Goal: Task Accomplishment & Management: Use online tool/utility

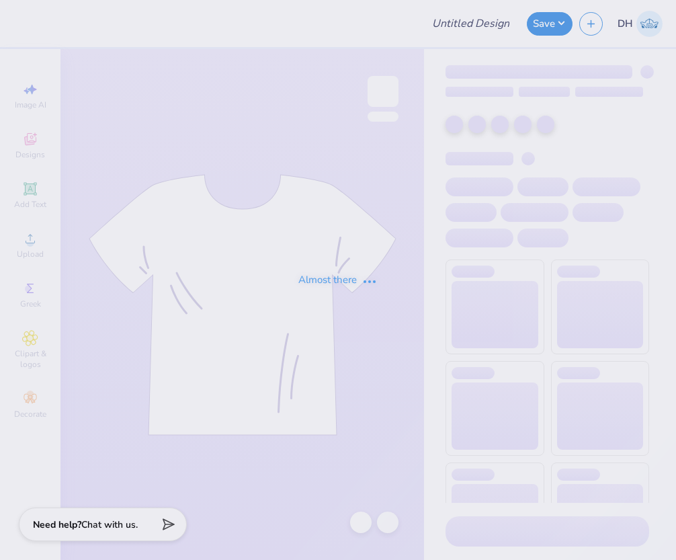
type input "ZBT Get on the Ball 2025"
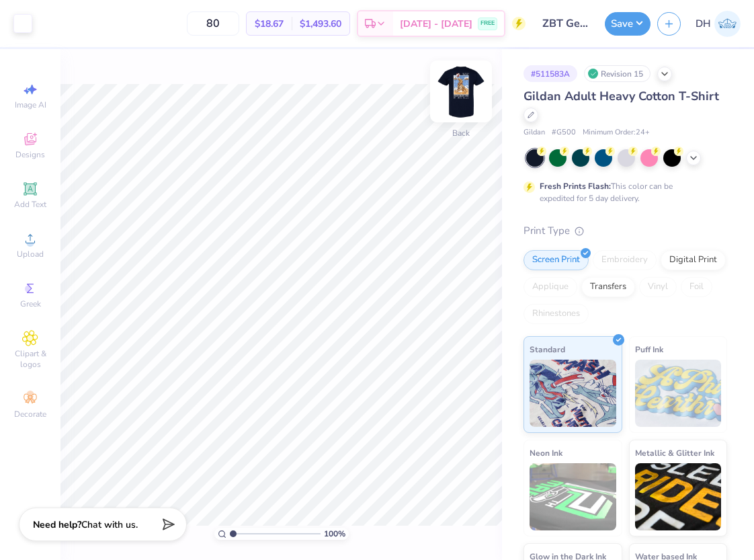
click at [450, 114] on img at bounding box center [461, 91] width 54 height 54
click at [262, 533] on input "range" at bounding box center [275, 533] width 91 height 12
drag, startPoint x: 253, startPoint y: 534, endPoint x: 241, endPoint y: 533, distance: 11.4
type input "1.97"
click at [241, 533] on input "range" at bounding box center [275, 533] width 91 height 12
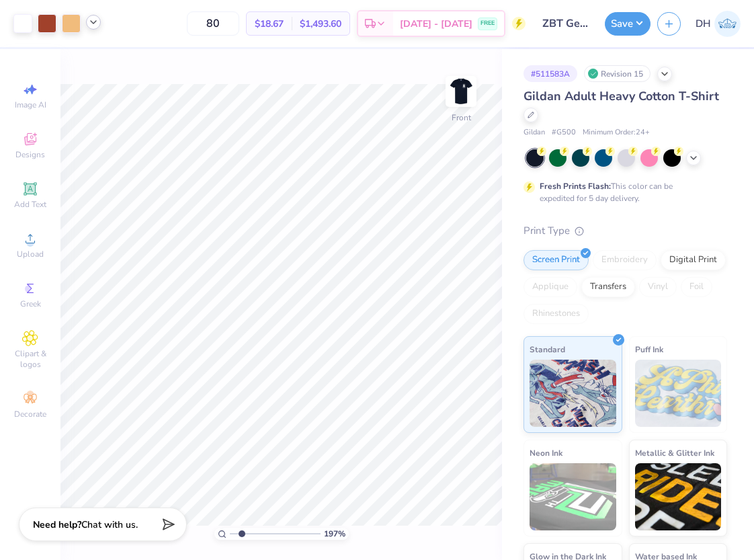
click at [91, 24] on icon at bounding box center [93, 22] width 11 height 11
click at [48, 21] on div at bounding box center [47, 22] width 19 height 19
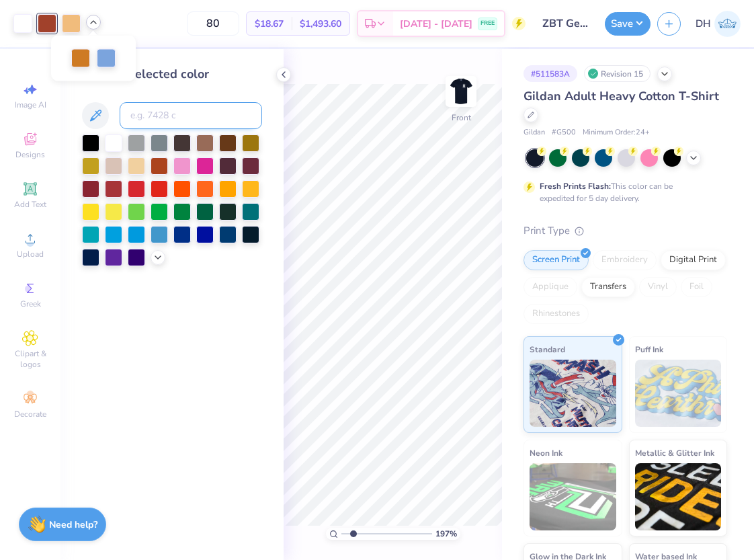
click at [176, 117] on input at bounding box center [191, 115] width 142 height 27
type input "7565"
click at [432, 519] on icon at bounding box center [438, 521] width 13 height 13
click at [94, 22] on icon at bounding box center [93, 22] width 11 height 11
click at [116, 140] on div at bounding box center [113, 141] width 17 height 17
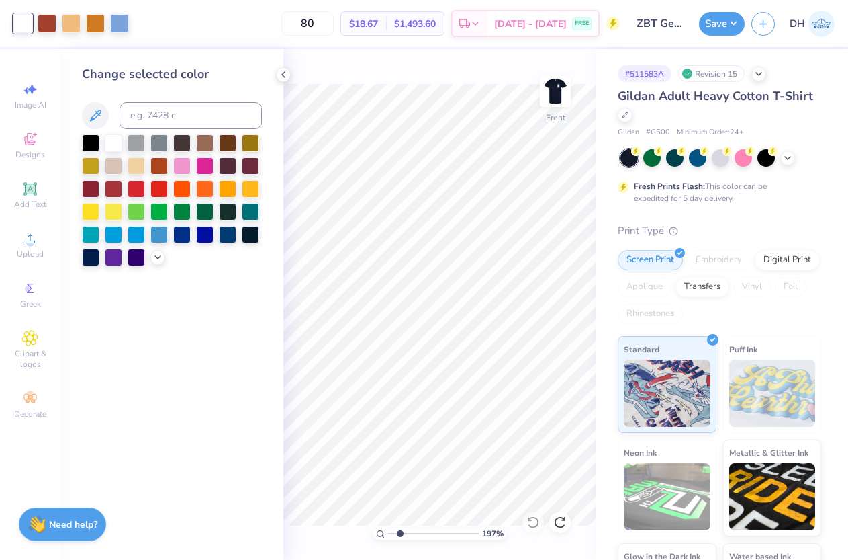
type input "1"
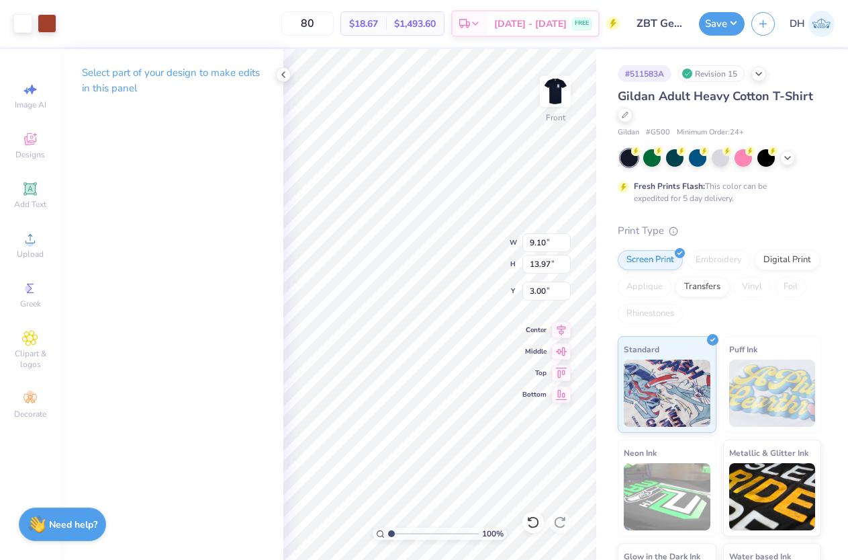
type input "9.39"
type input "15.11"
type input "3.07"
click at [422, 529] on input "range" at bounding box center [433, 533] width 91 height 12
type input "1.92"
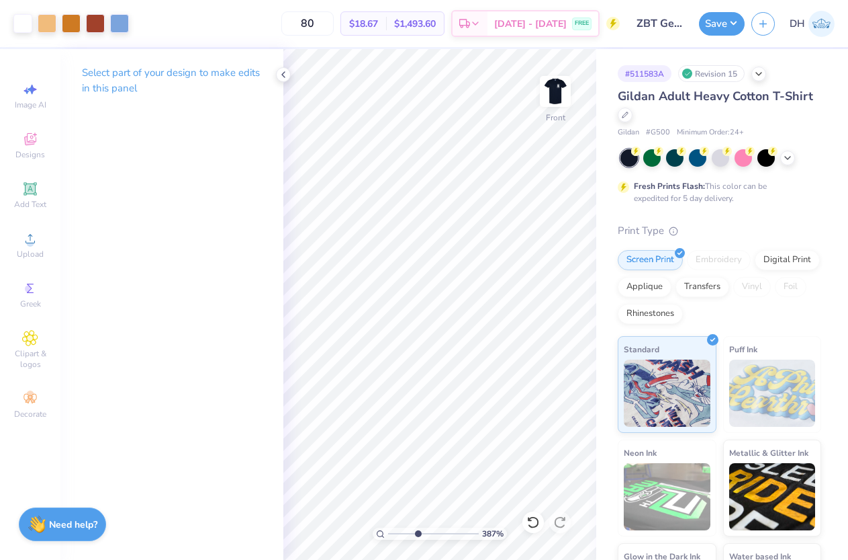
drag, startPoint x: 417, startPoint y: 537, endPoint x: 397, endPoint y: 535, distance: 20.2
click at [398, 536] on input "range" at bounding box center [433, 533] width 91 height 12
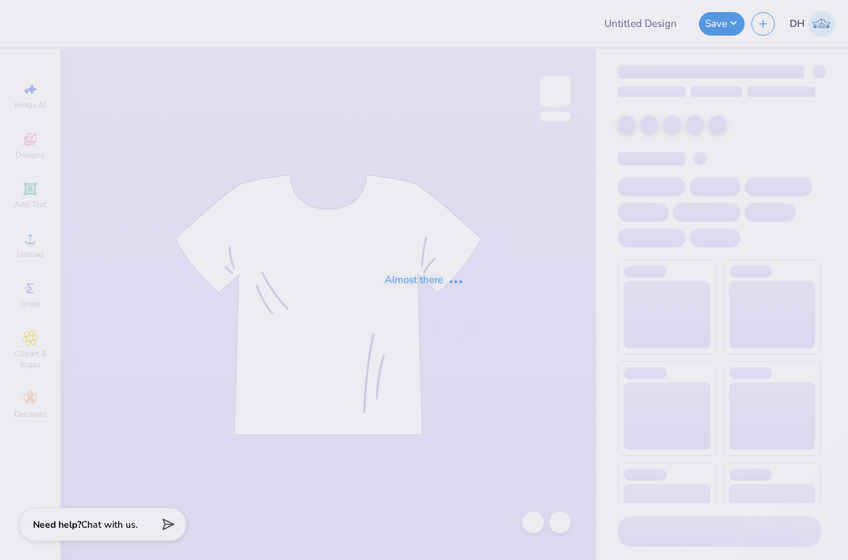
type input "ZBT Get on the Ball 2025"
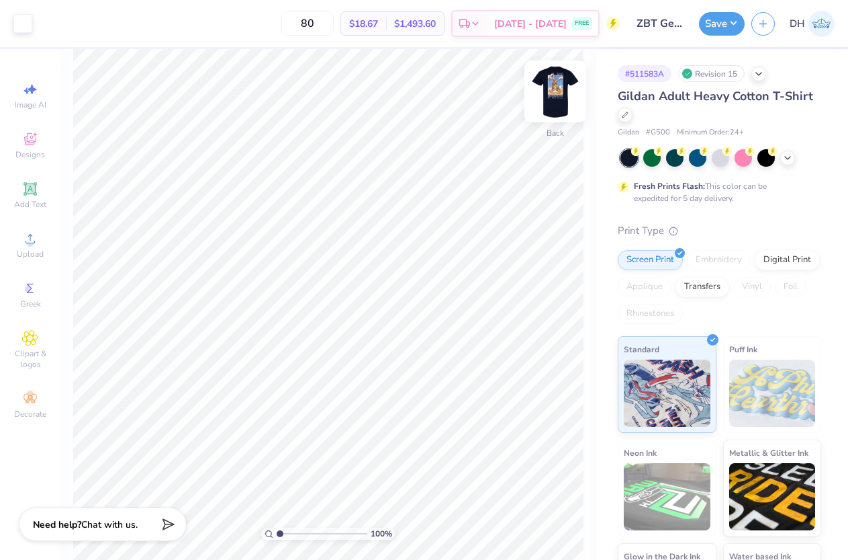
click at [555, 101] on img at bounding box center [556, 91] width 54 height 54
click at [302, 537] on input "range" at bounding box center [322, 533] width 91 height 12
drag, startPoint x: 302, startPoint y: 537, endPoint x: 288, endPoint y: 536, distance: 14.1
type input "1.94"
click at [288, 536] on input "range" at bounding box center [322, 533] width 91 height 12
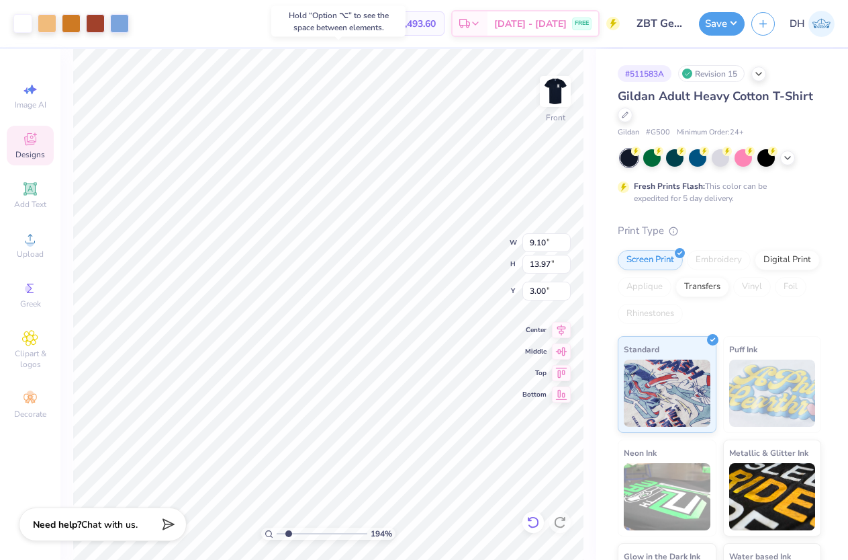
click at [537, 520] on icon at bounding box center [533, 521] width 13 height 13
type input "8.15"
type input "2.45"
type input "4.53"
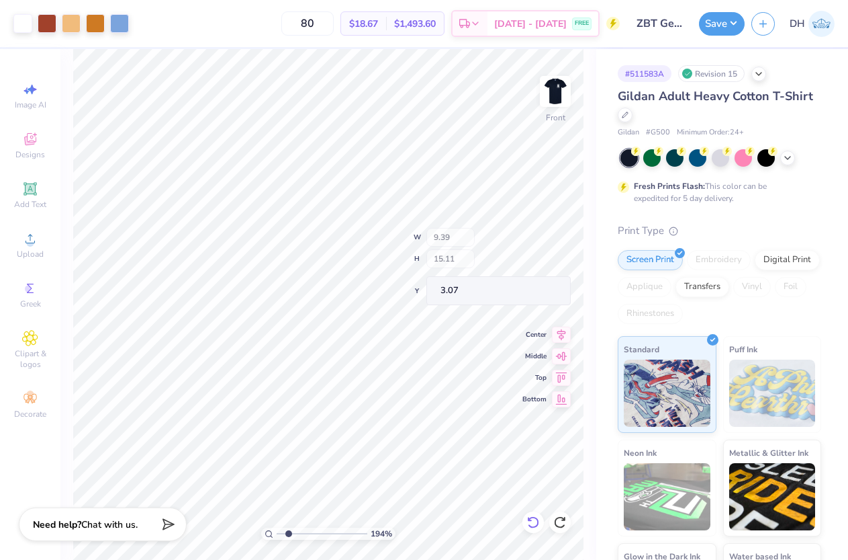
type input "3.51"
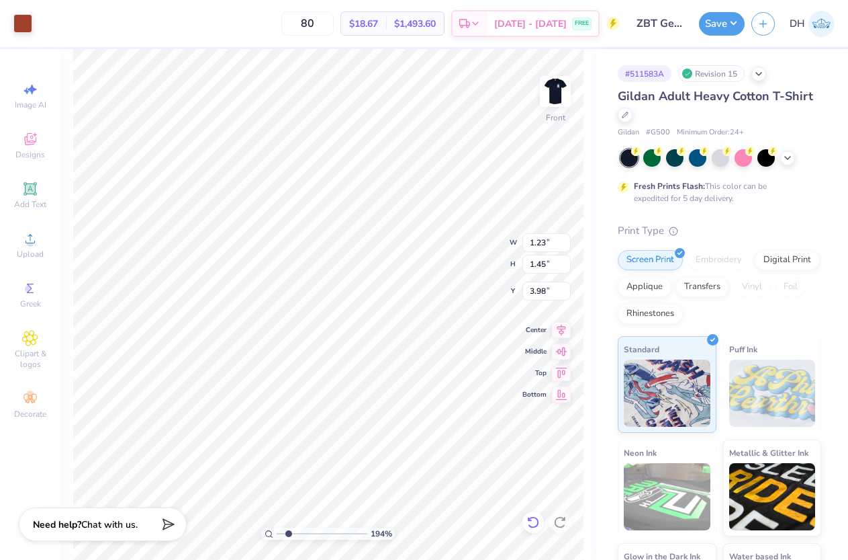
type input "1.23"
type input "1.45"
type input "3.98"
type input "2.88"
type input "5.48"
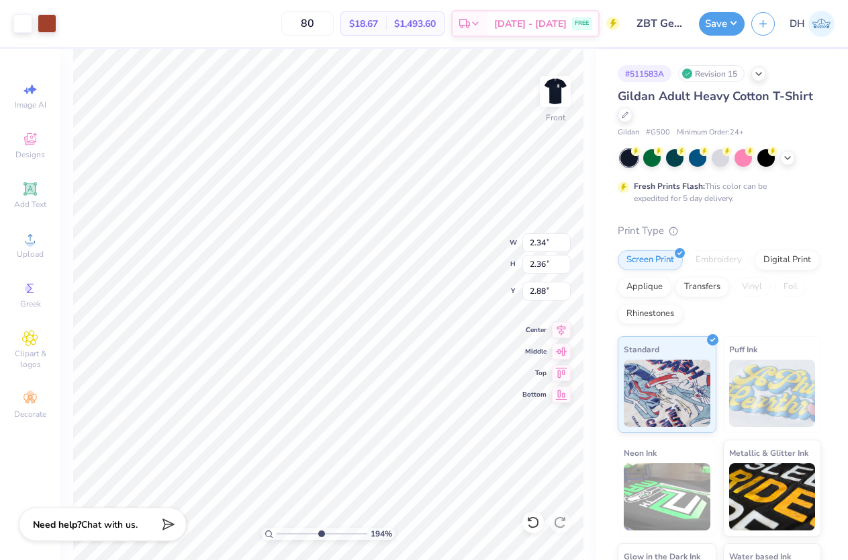
click at [320, 532] on input "range" at bounding box center [322, 533] width 91 height 12
type input "3.00"
drag, startPoint x: 312, startPoint y: 537, endPoint x: 283, endPoint y: 537, distance: 28.9
click at [283, 537] on input "range" at bounding box center [322, 533] width 91 height 12
click at [75, 23] on div at bounding box center [71, 22] width 19 height 19
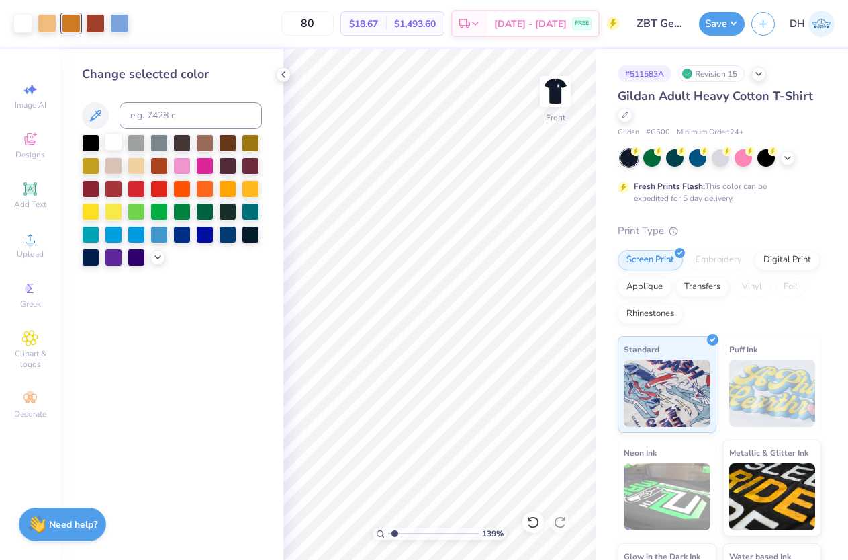
click at [113, 143] on div at bounding box center [113, 141] width 17 height 17
click at [525, 519] on div at bounding box center [533, 521] width 21 height 21
click at [95, 23] on div at bounding box center [95, 22] width 19 height 19
type input "2.43"
click at [404, 532] on input "range" at bounding box center [433, 533] width 91 height 12
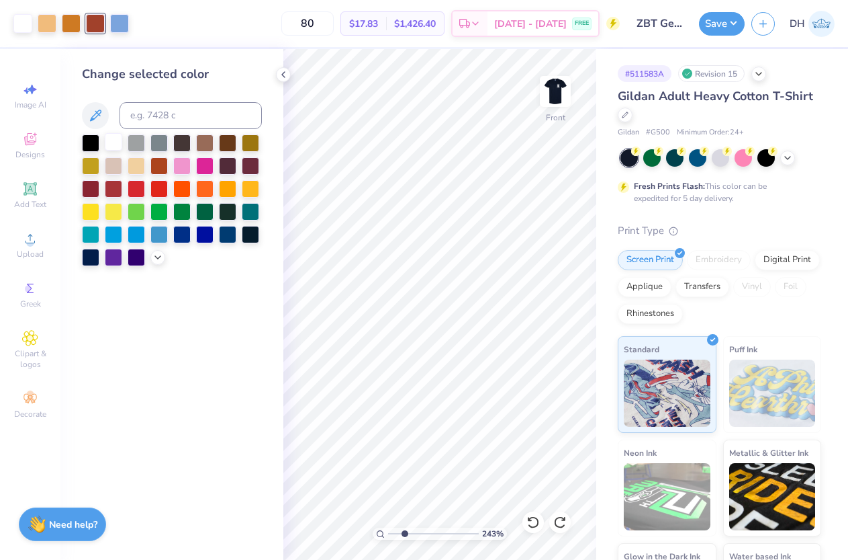
click at [112, 148] on div at bounding box center [113, 141] width 17 height 17
drag, startPoint x: 537, startPoint y: 523, endPoint x: 258, endPoint y: 156, distance: 461.6
click at [537, 523] on icon at bounding box center [532, 522] width 11 height 12
click at [90, 28] on div at bounding box center [95, 22] width 19 height 19
click at [77, 21] on div at bounding box center [71, 22] width 19 height 19
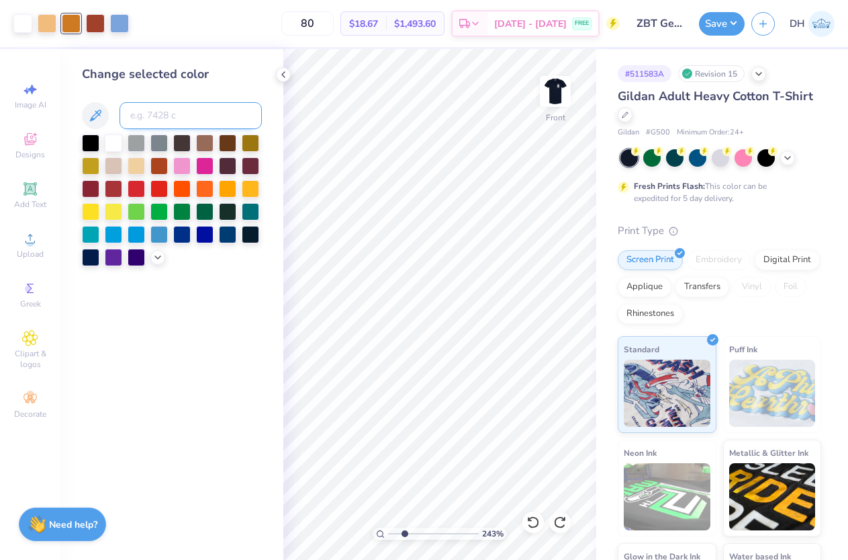
click at [187, 122] on input at bounding box center [191, 115] width 142 height 27
type input "7593"
drag, startPoint x: 398, startPoint y: 532, endPoint x: 390, endPoint y: 532, distance: 7.4
type input "1"
click at [390, 532] on input "range" at bounding box center [433, 533] width 91 height 12
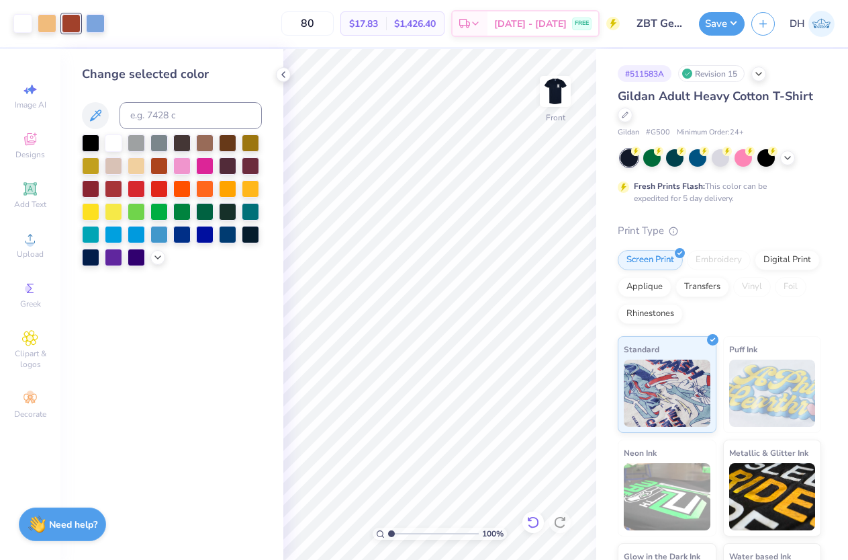
click at [537, 515] on icon at bounding box center [533, 521] width 13 height 13
click at [547, 100] on img at bounding box center [556, 91] width 54 height 54
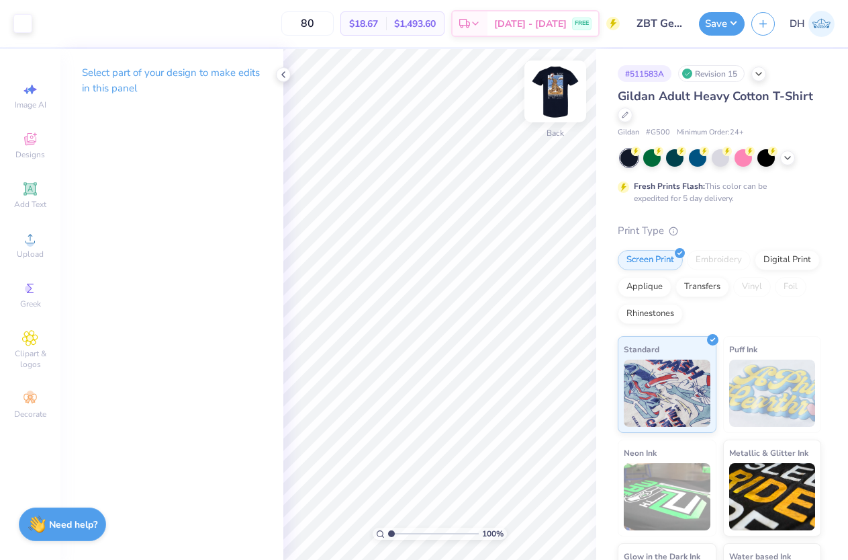
click at [557, 94] on img at bounding box center [556, 91] width 54 height 54
click at [269, 103] on div "Select part of your design to make edits in this panel" at bounding box center [171, 85] width 223 height 73
click at [564, 78] on img at bounding box center [556, 91] width 54 height 54
click at [553, 77] on img at bounding box center [556, 91] width 54 height 54
